Goal: Task Accomplishment & Management: Complete application form

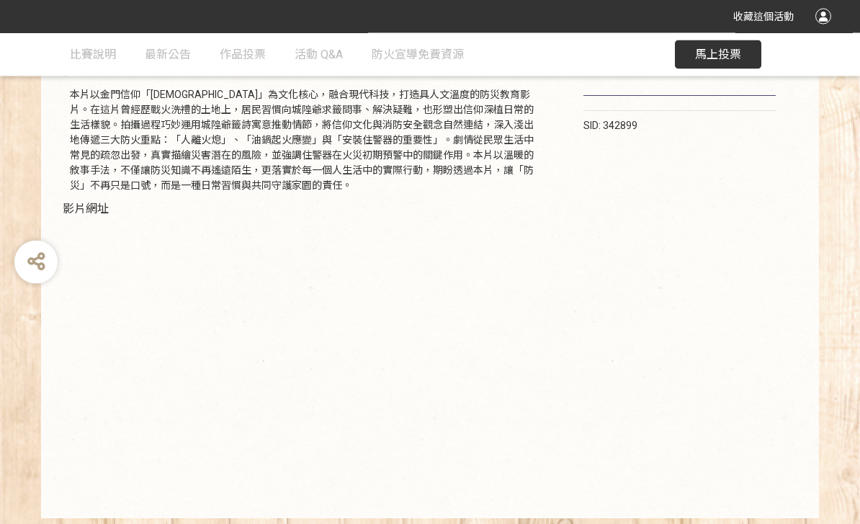
scroll to position [251, 0]
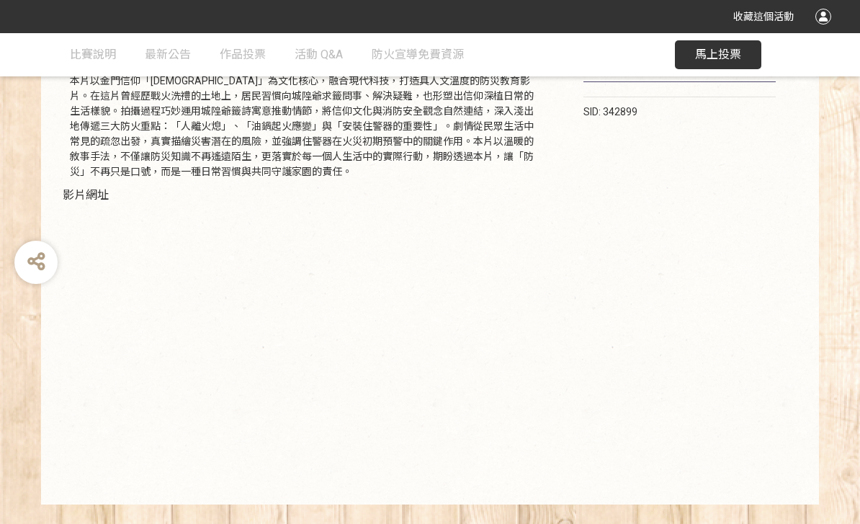
click at [710, 58] on span "馬上投票" at bounding box center [718, 55] width 46 height 14
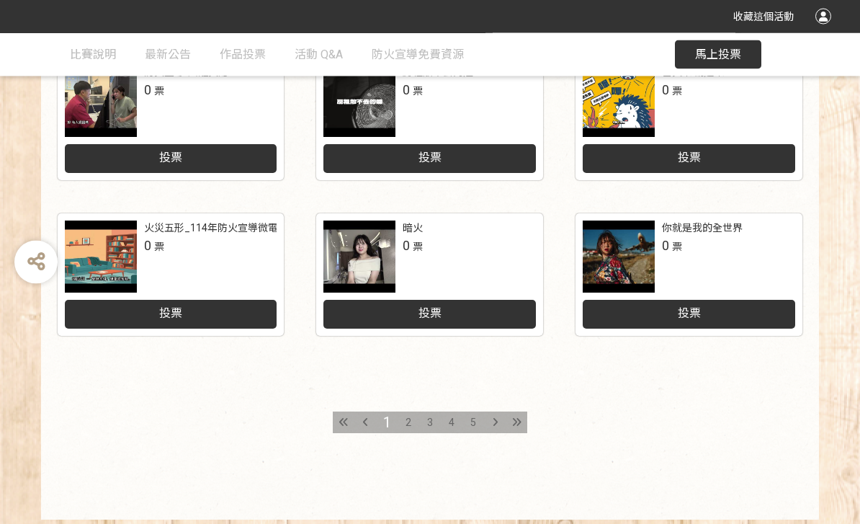
scroll to position [701, 0]
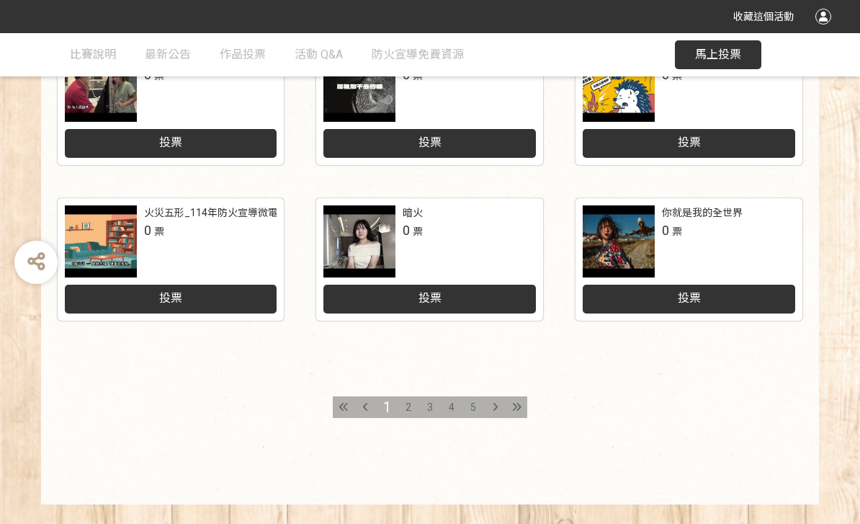
click at [408, 407] on span "2" at bounding box center [408, 407] width 6 height 12
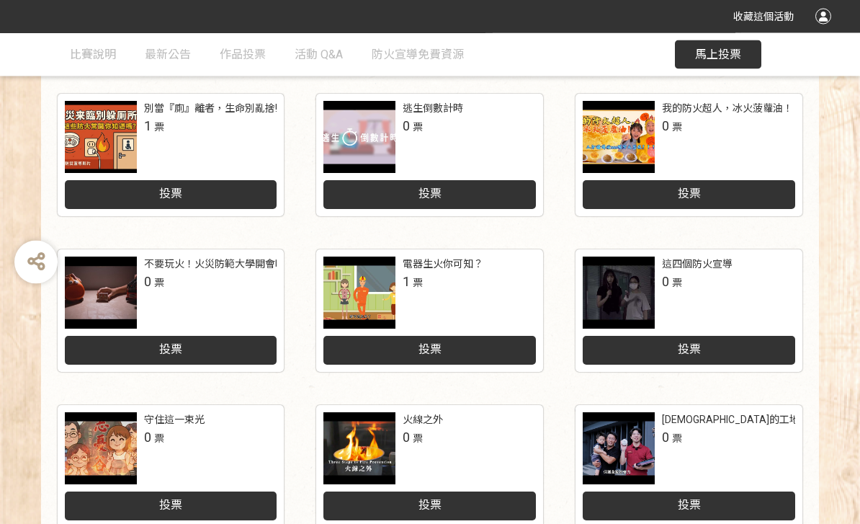
scroll to position [346, 0]
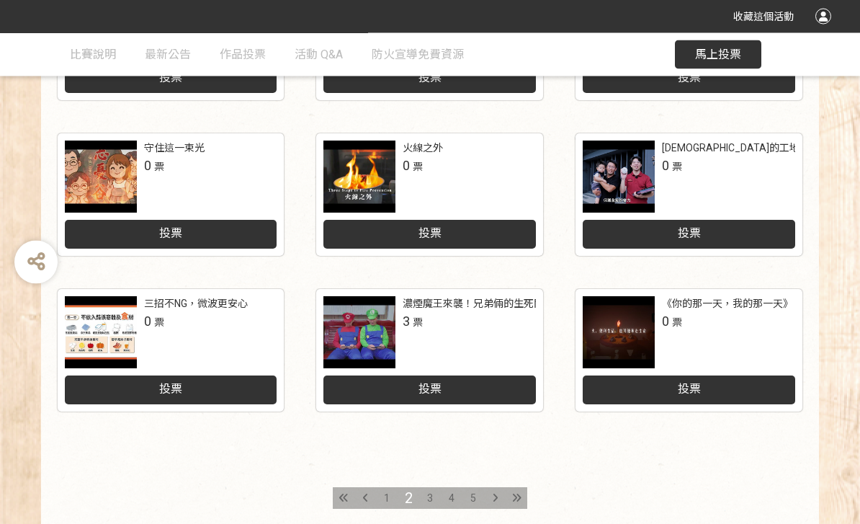
click at [433, 500] on div "3" at bounding box center [430, 499] width 22 height 22
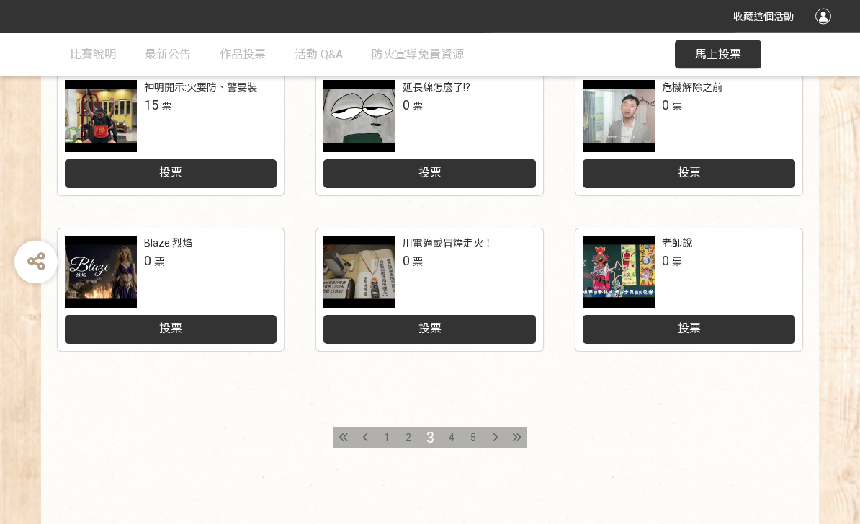
scroll to position [670, 0]
click at [455, 434] on div "4" at bounding box center [452, 437] width 22 height 22
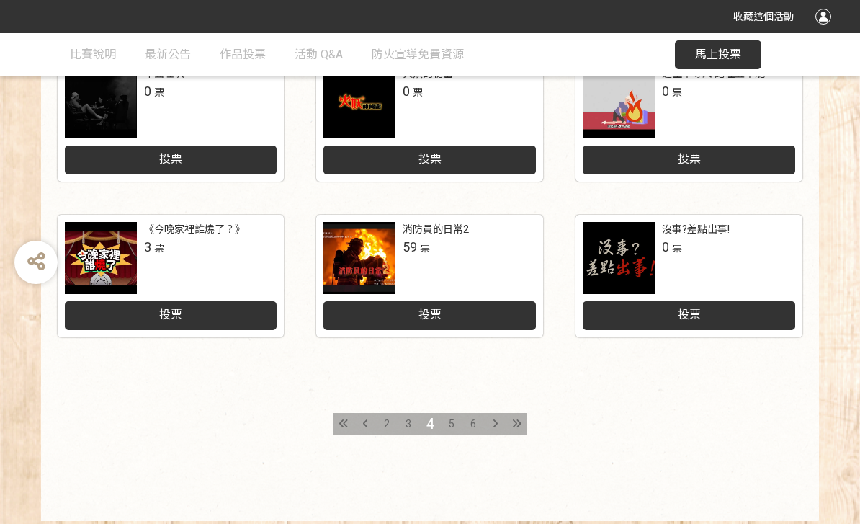
scroll to position [701, 0]
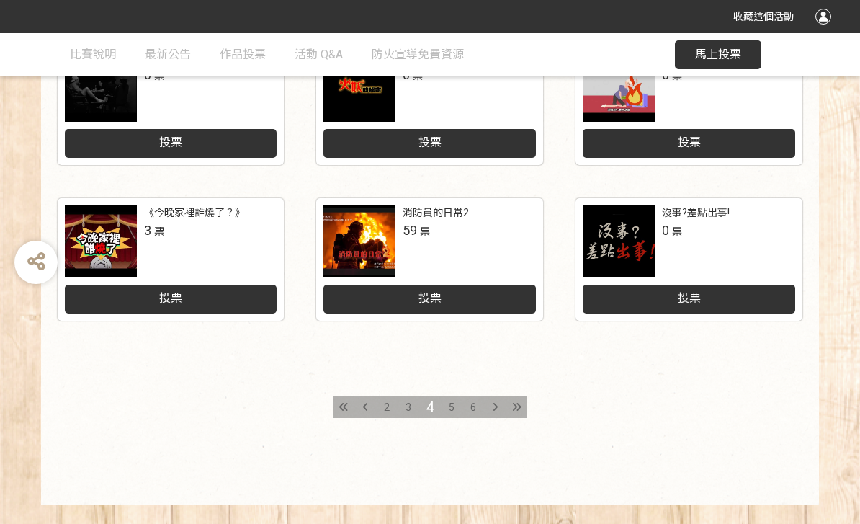
click at [452, 405] on span "5" at bounding box center [452, 407] width 6 height 12
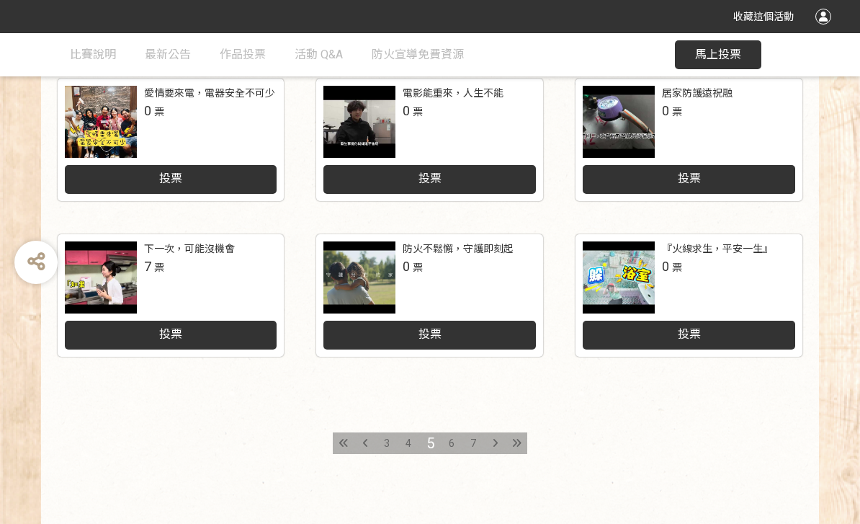
scroll to position [701, 0]
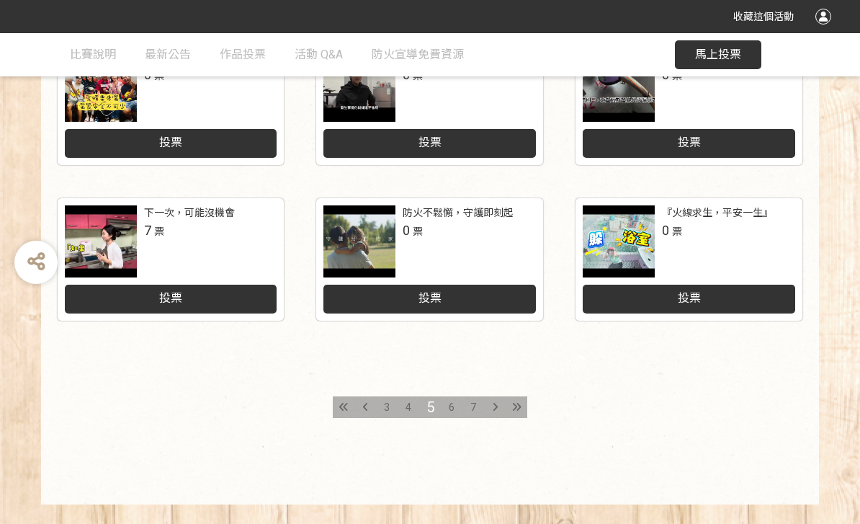
click at [452, 407] on span "6" at bounding box center [452, 407] width 6 height 12
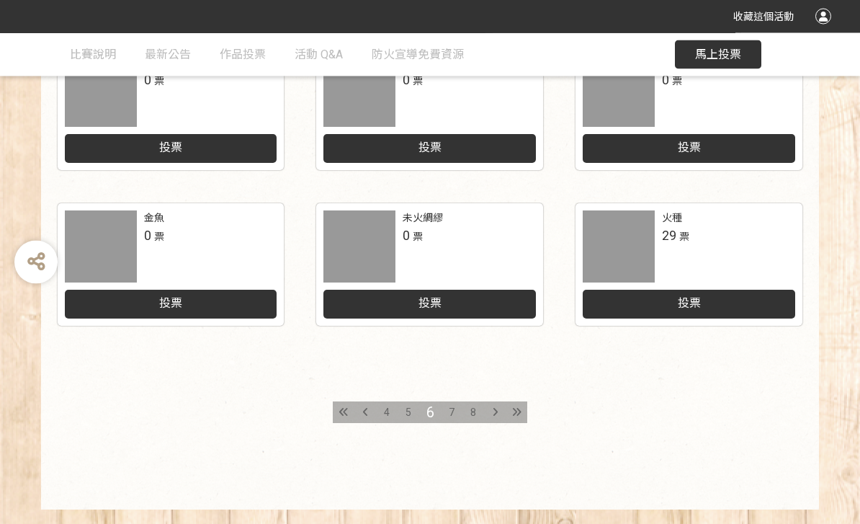
scroll to position [696, 0]
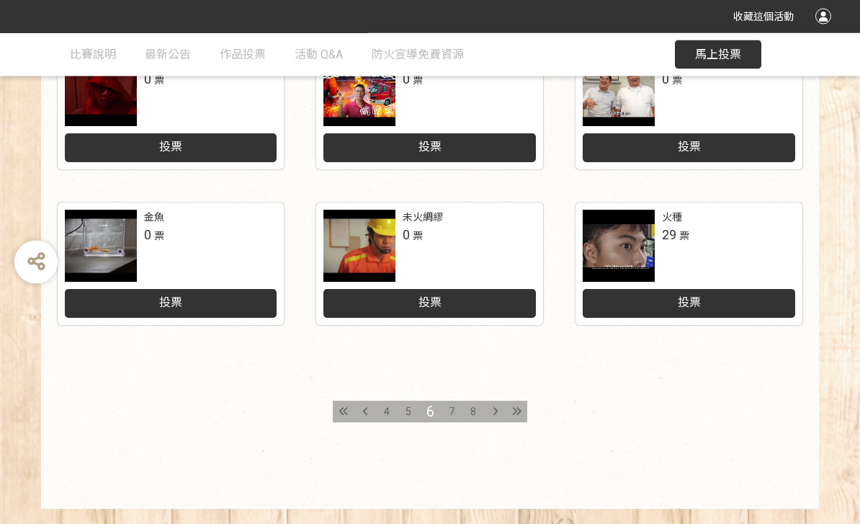
click at [456, 411] on div "7" at bounding box center [452, 412] width 22 height 22
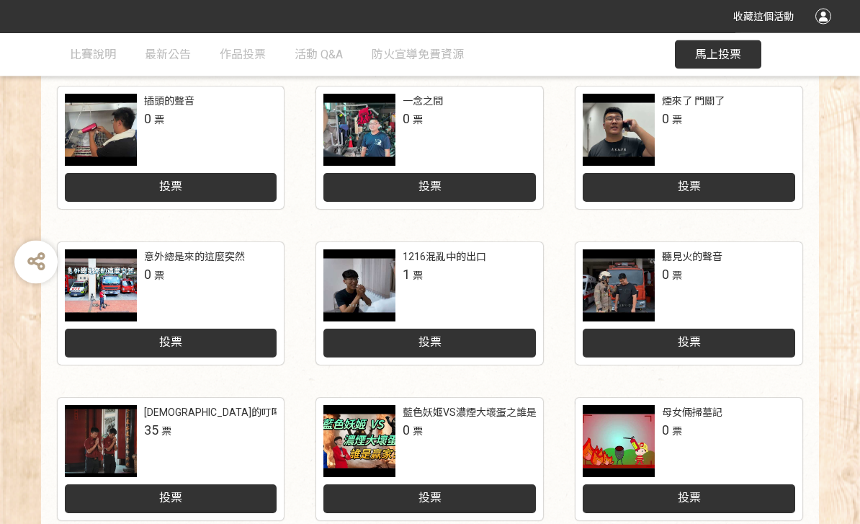
scroll to position [346, 0]
click at [166, 503] on span "投票" at bounding box center [170, 497] width 23 height 14
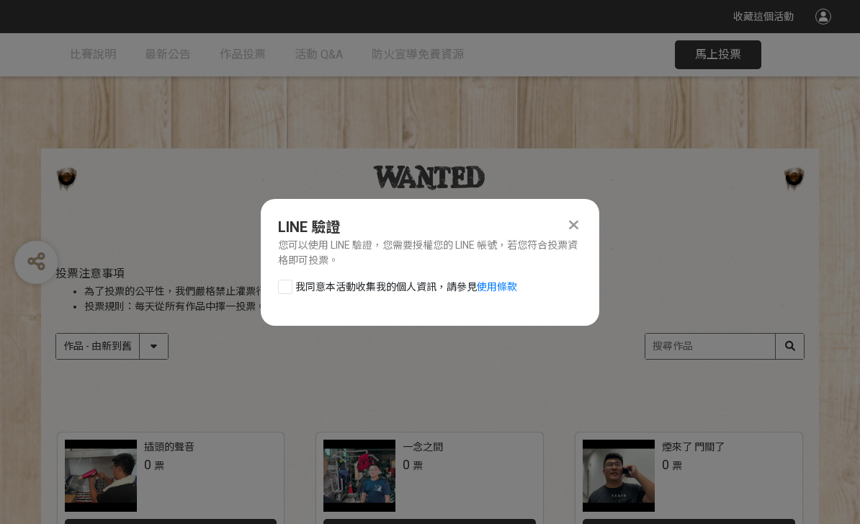
scroll to position [0, 0]
click at [287, 284] on div at bounding box center [285, 286] width 14 height 14
checkbox input "true"
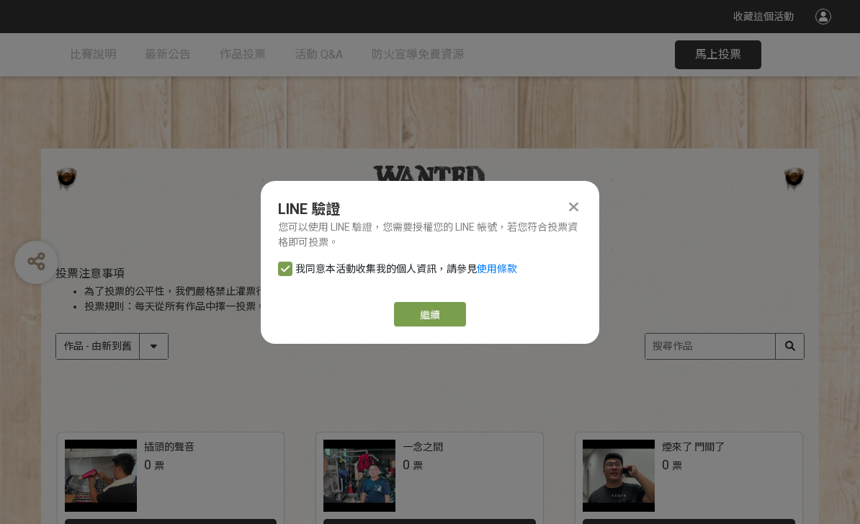
click at [438, 316] on link "繼續" at bounding box center [430, 314] width 72 height 24
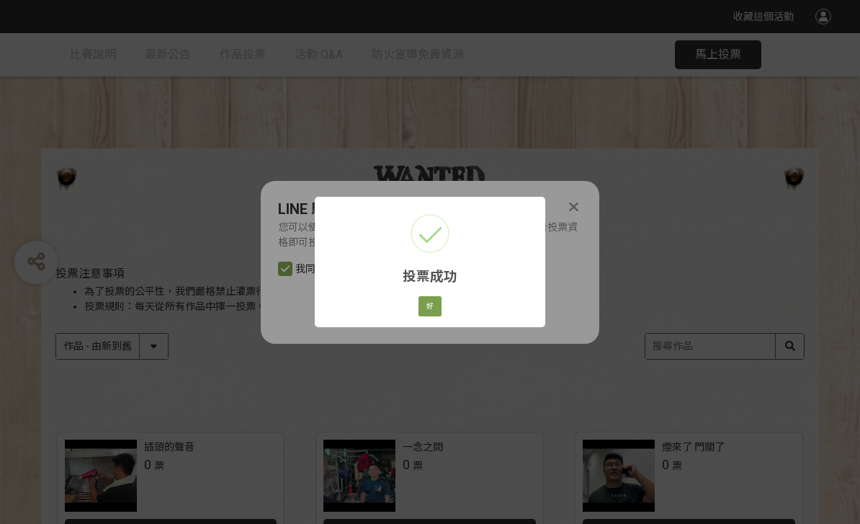
click at [432, 310] on button "好" at bounding box center [429, 306] width 23 height 20
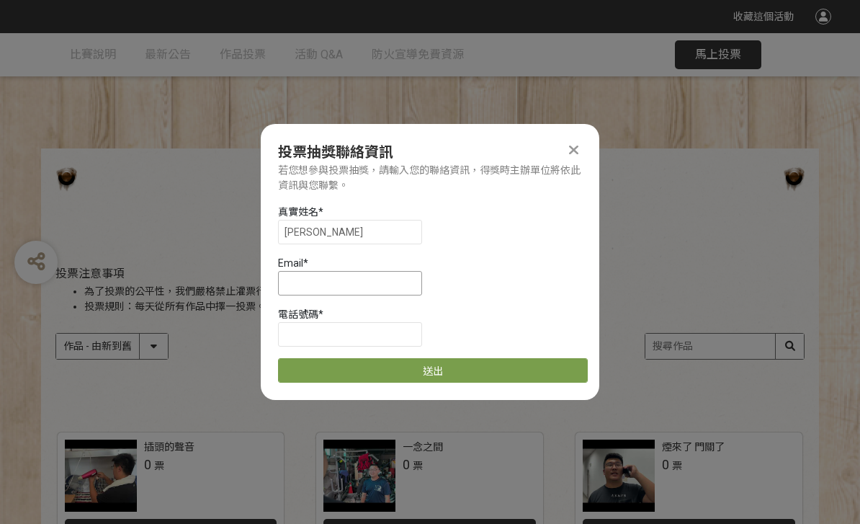
click at [394, 287] on input at bounding box center [350, 283] width 144 height 24
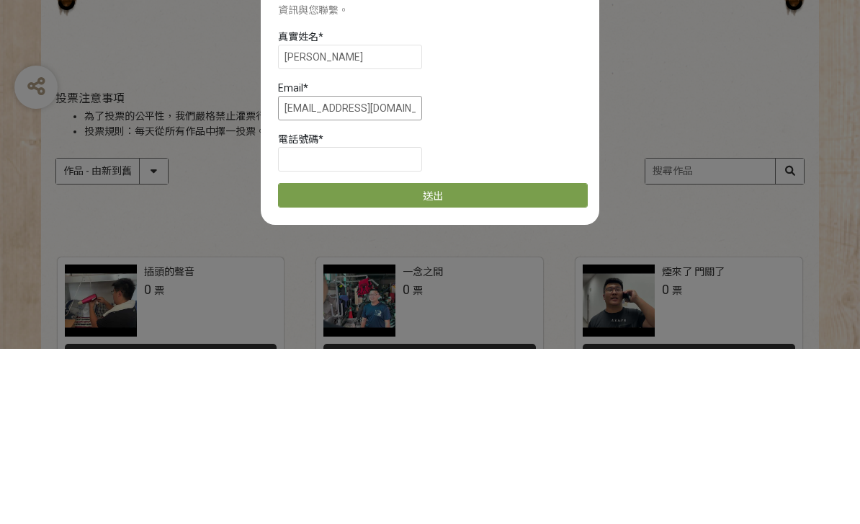
type input "[EMAIL_ADDRESS][DOMAIN_NAME]"
click at [382, 322] on input at bounding box center [350, 334] width 144 height 24
type input "0975067968"
click at [442, 358] on button "送出" at bounding box center [433, 370] width 310 height 24
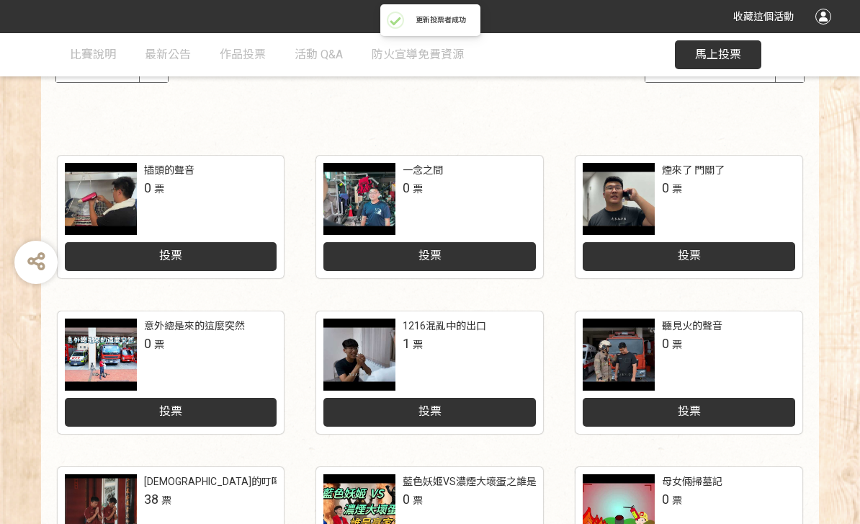
scroll to position [346, 0]
